Goal: Navigation & Orientation: Find specific page/section

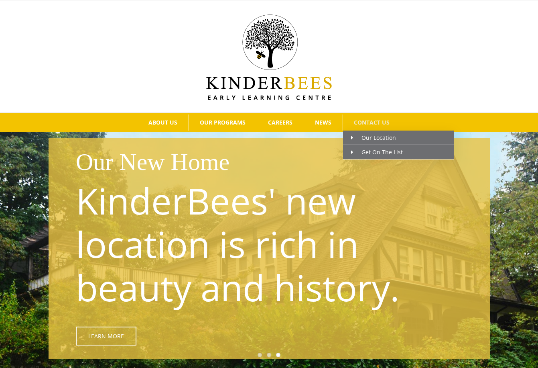
click at [368, 122] on span "CONTACT US" at bounding box center [372, 123] width 36 height 6
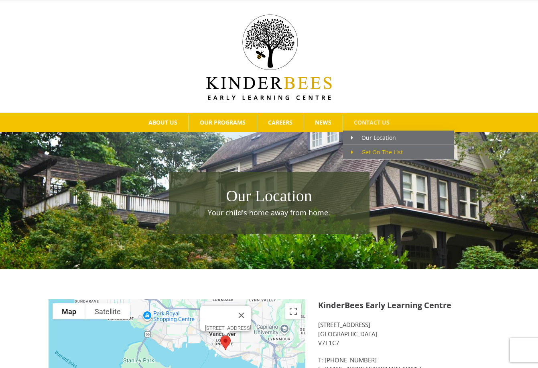
click at [372, 152] on span "Get On The List" at bounding box center [377, 152] width 52 height 8
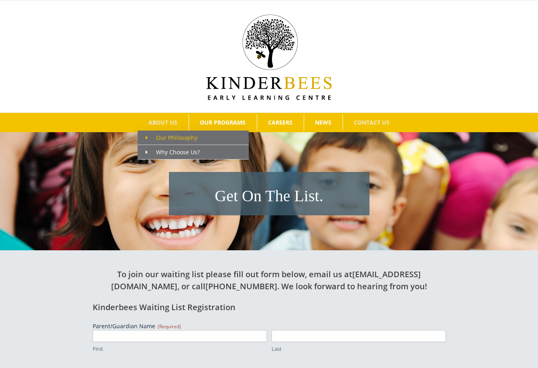
click at [171, 138] on span "Our Philosophy" at bounding box center [172, 138] width 52 height 8
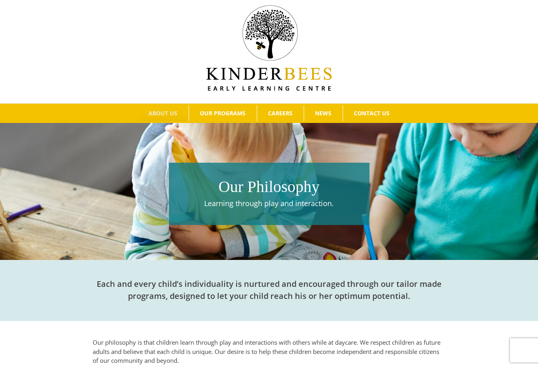
scroll to position [8, 0]
